Goal: Transaction & Acquisition: Subscribe to service/newsletter

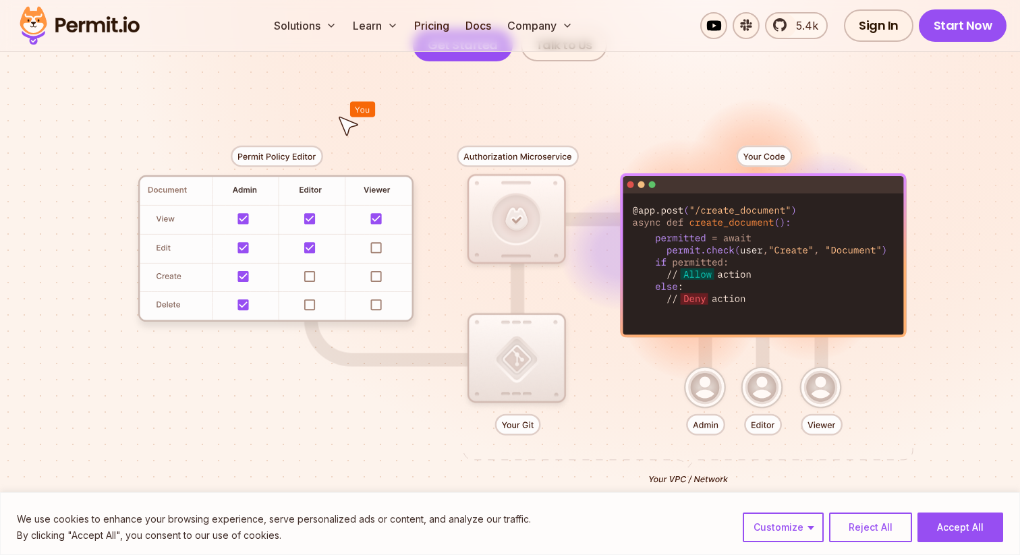
scroll to position [278, 0]
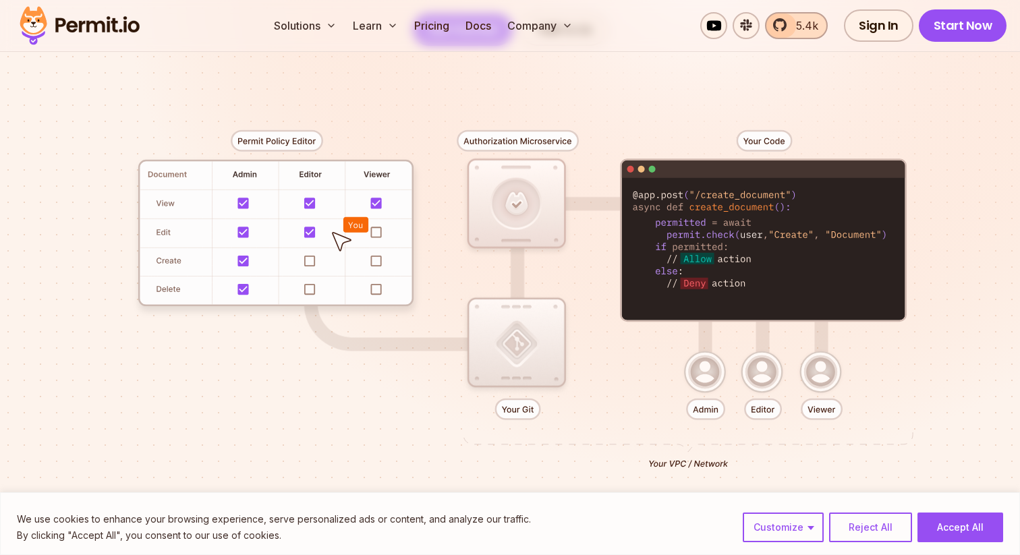
click at [797, 25] on span "5.4k" at bounding box center [803, 26] width 30 height 16
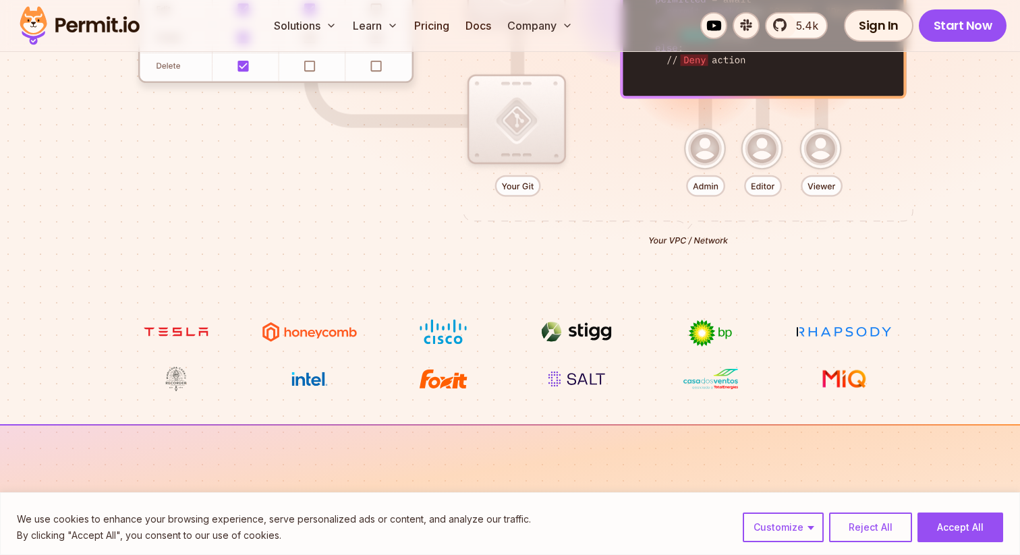
scroll to position [464, 0]
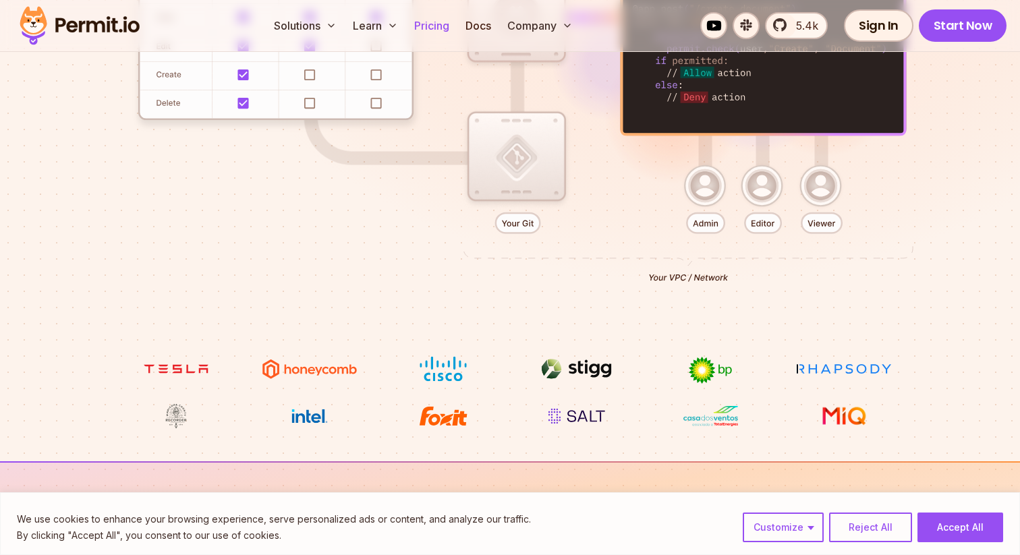
click at [447, 32] on link "Pricing" at bounding box center [432, 25] width 46 height 27
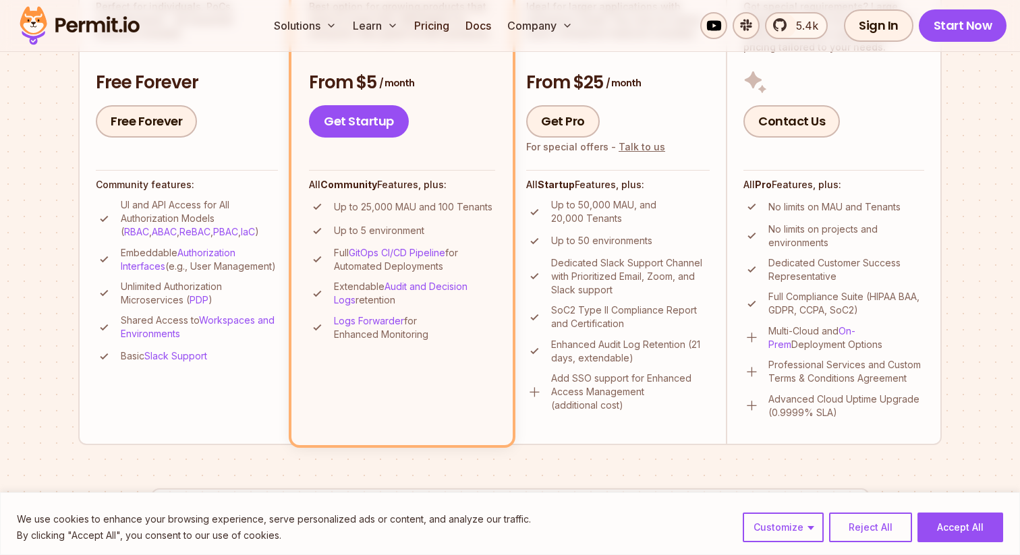
scroll to position [428, 0]
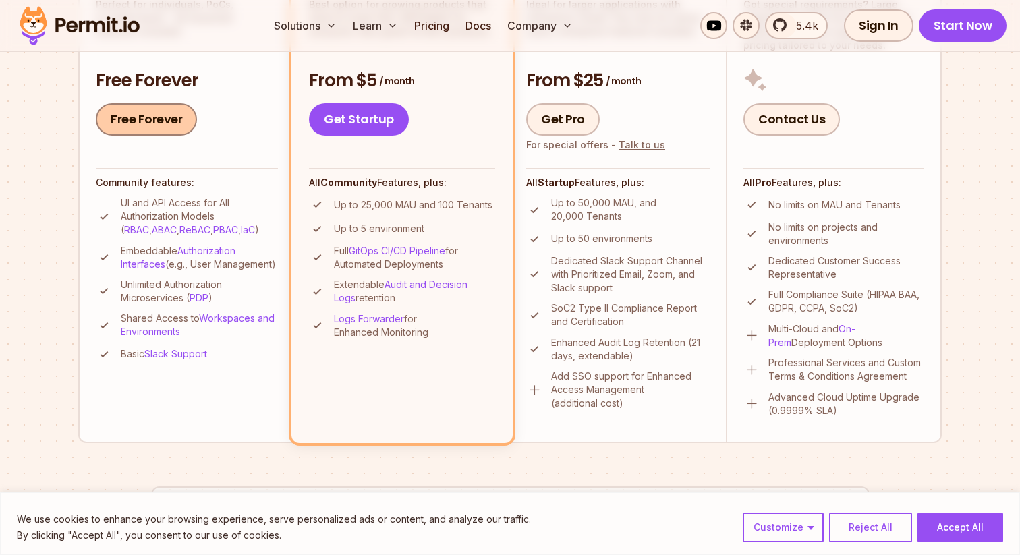
click at [161, 130] on link "Free Forever" at bounding box center [146, 119] width 101 height 32
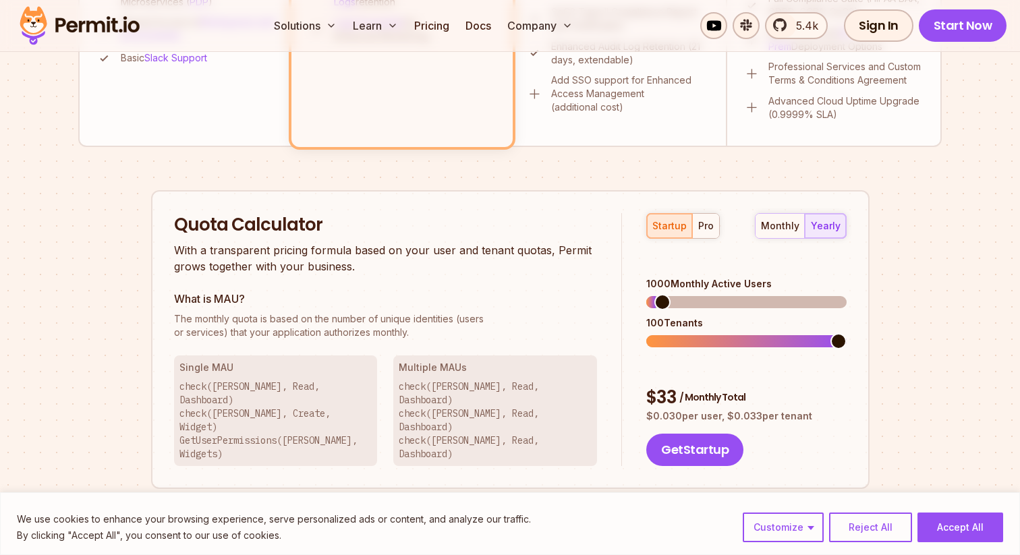
scroll to position [725, 0]
click at [646, 333] on span at bounding box center [654, 341] width 16 height 16
click at [669, 293] on span at bounding box center [676, 301] width 16 height 16
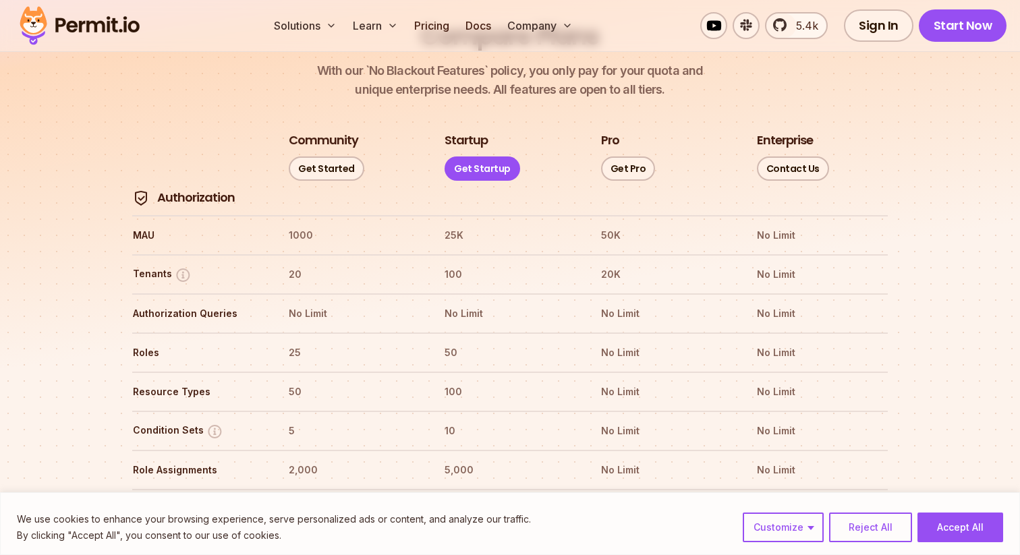
scroll to position [1521, 0]
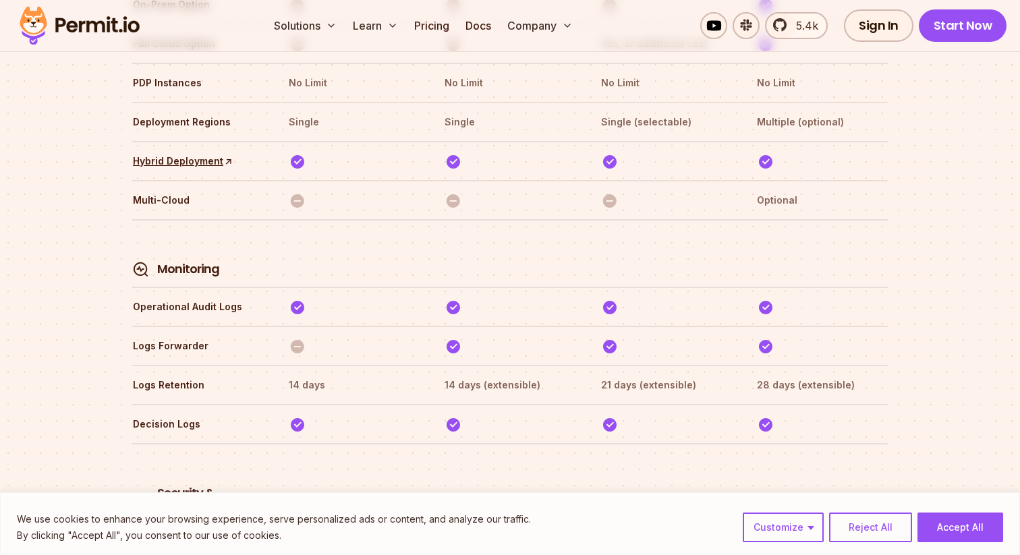
scroll to position [3331, 0]
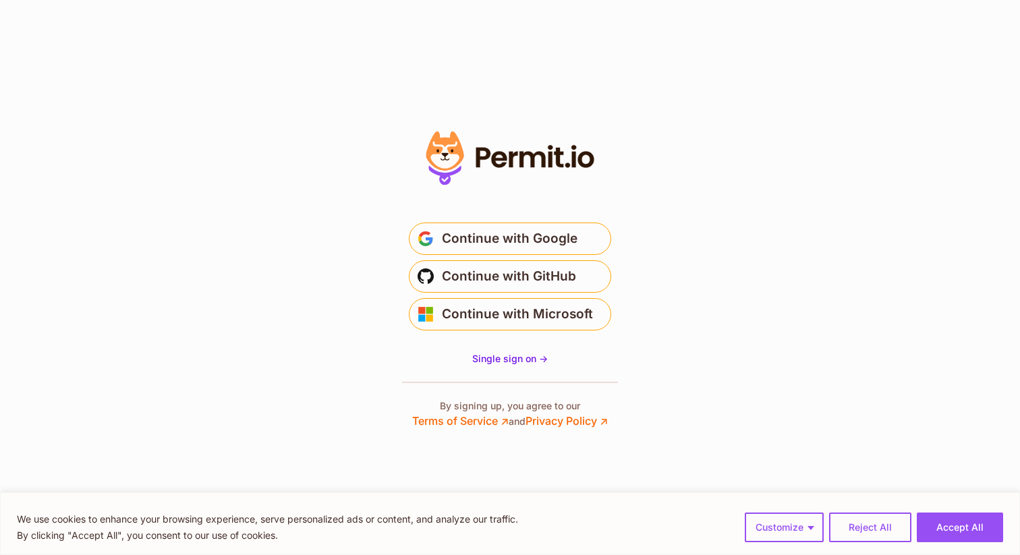
click at [692, 123] on section "* Or" at bounding box center [510, 277] width 1020 height 555
